Goal: Task Accomplishment & Management: Manage account settings

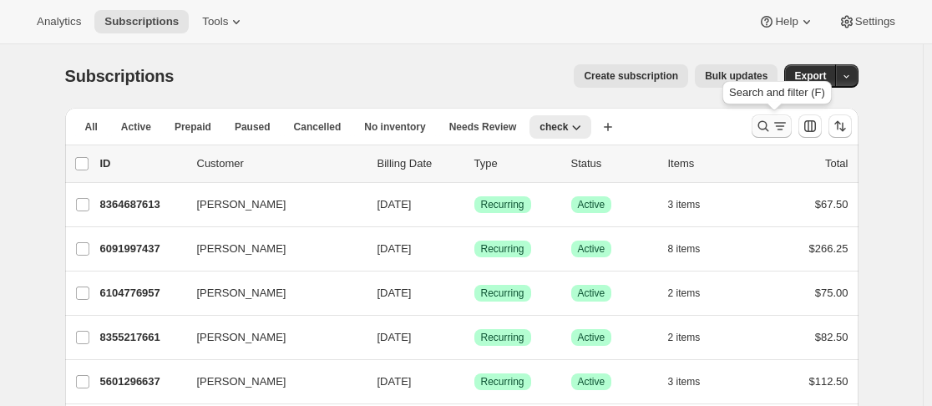
click at [769, 122] on icon "Search and filter results" at bounding box center [763, 126] width 17 height 17
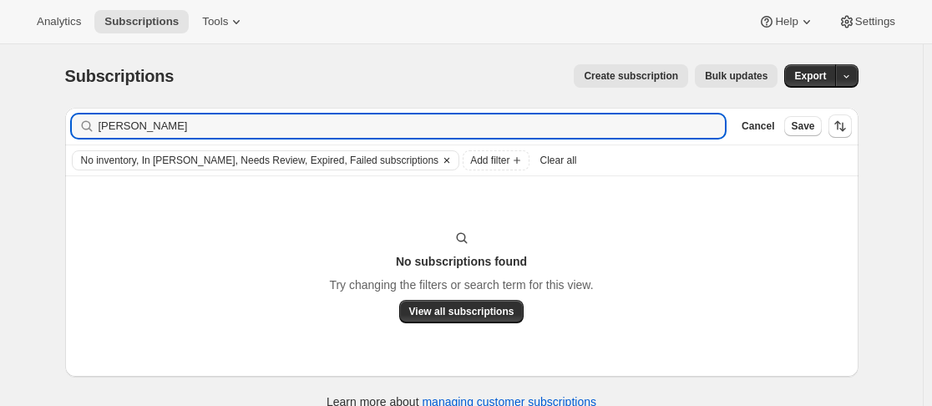
type input "[PERSON_NAME]"
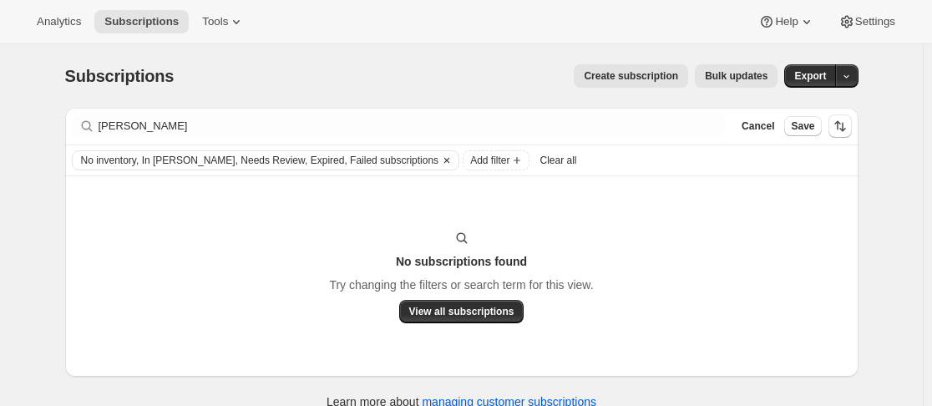
click at [440, 161] on icon "Clear" at bounding box center [446, 160] width 13 height 13
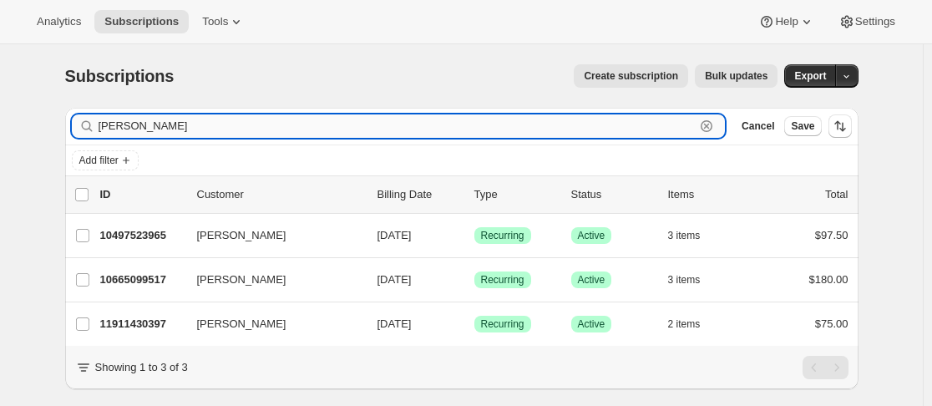
click at [390, 134] on input "[PERSON_NAME]" at bounding box center [396, 125] width 597 height 23
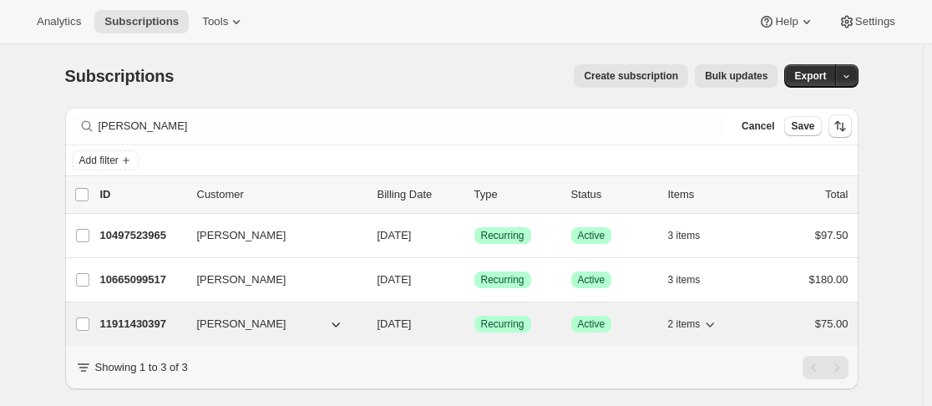
click at [184, 321] on p "11911430397" at bounding box center [141, 324] width 83 height 17
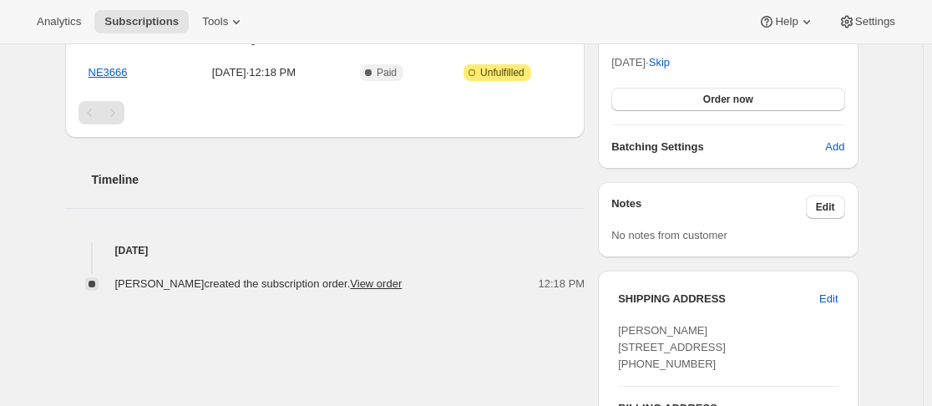
scroll to position [501, 0]
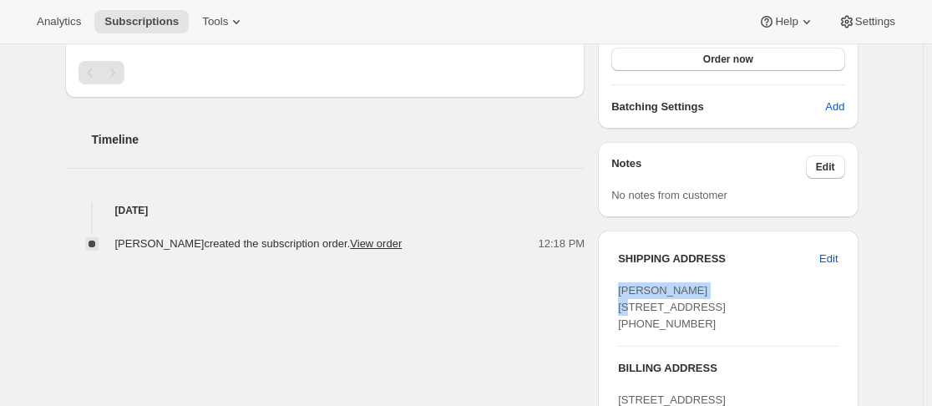
drag, startPoint x: 725, startPoint y: 291, endPoint x: 612, endPoint y: 287, distance: 112.8
click at [612, 287] on div "SHIPPING ADDRESS Edit [PERSON_NAME] [STREET_ADDRESS] [PHONE_NUMBER] BILLING ADD…" at bounding box center [728, 375] width 260 height 291
copy span "[PERSON_NAME]"
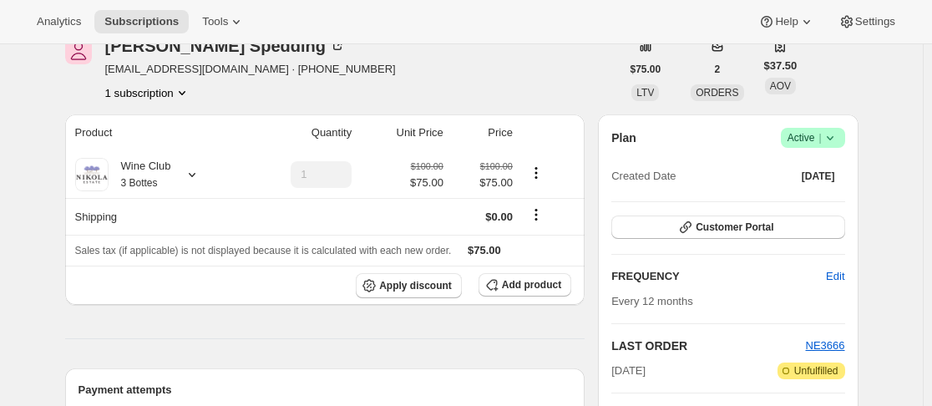
scroll to position [0, 0]
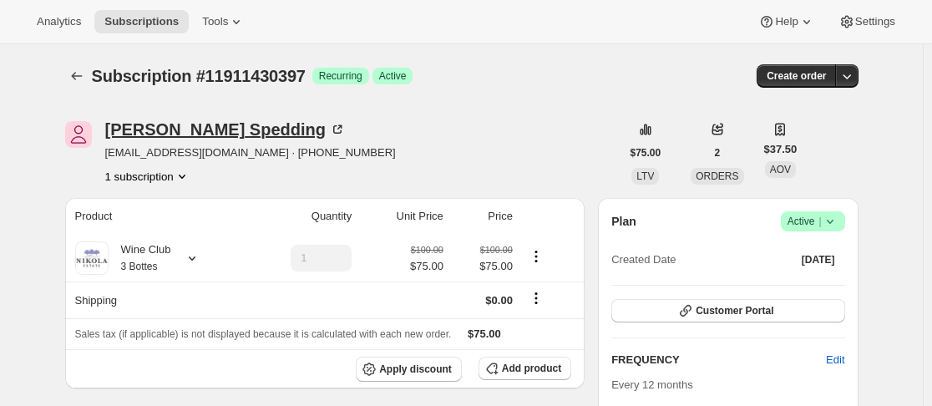
click at [168, 134] on div "[PERSON_NAME]" at bounding box center [225, 129] width 240 height 17
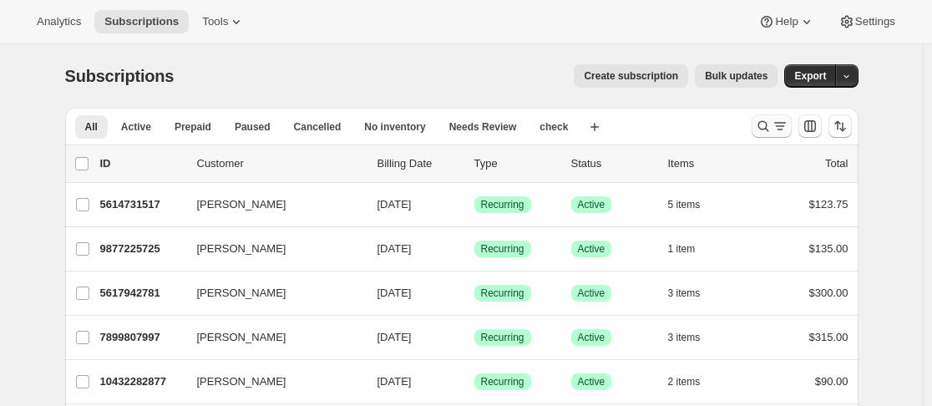
click at [764, 127] on icon "Search and filter results" at bounding box center [763, 126] width 17 height 17
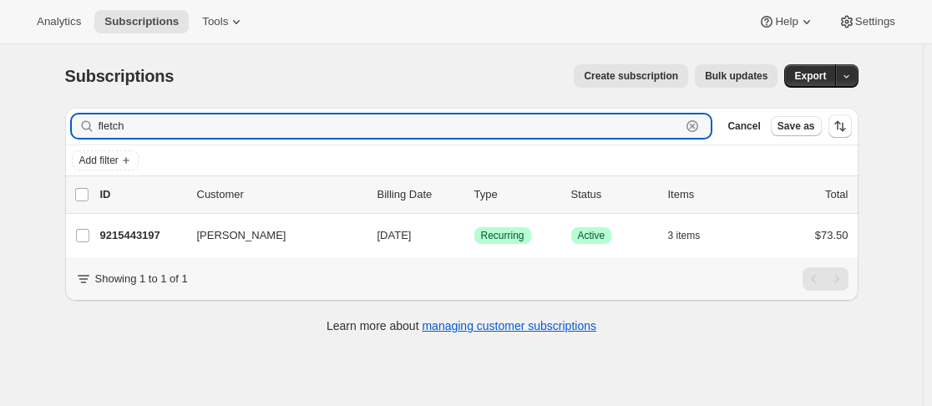
type input "fletch"
click at [695, 129] on icon "button" at bounding box center [692, 127] width 6 height 6
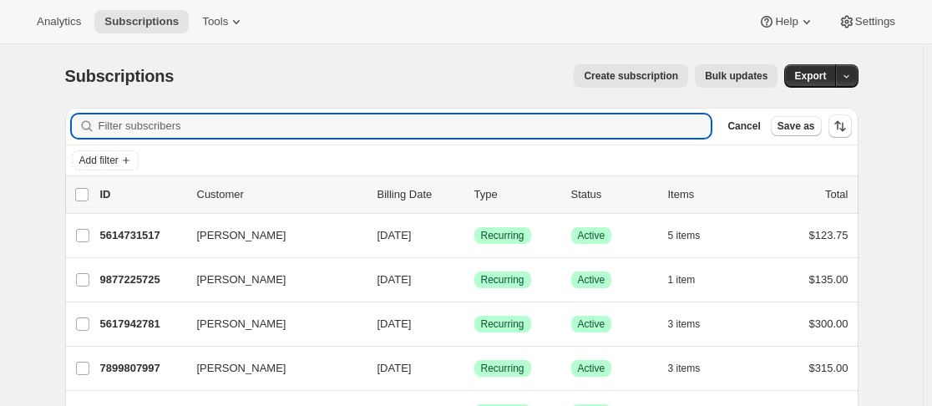
click at [525, 101] on div "Subscriptions. This page is ready Subscriptions Create subscription Bulk update…" at bounding box center [461, 75] width 793 height 63
